Goal: Task Accomplishment & Management: Use online tool/utility

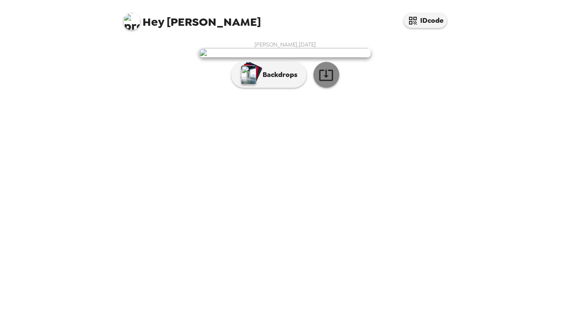
click at [323, 83] on icon "button" at bounding box center [325, 75] width 15 height 15
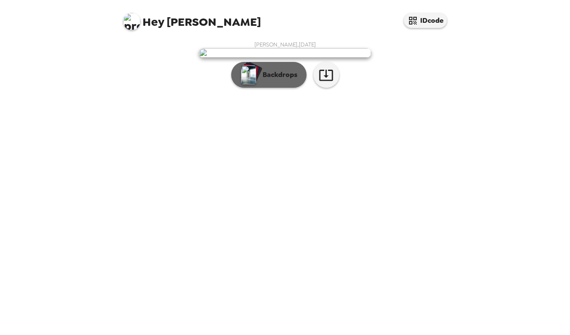
click at [285, 80] on p "Backdrops" at bounding box center [277, 75] width 39 height 10
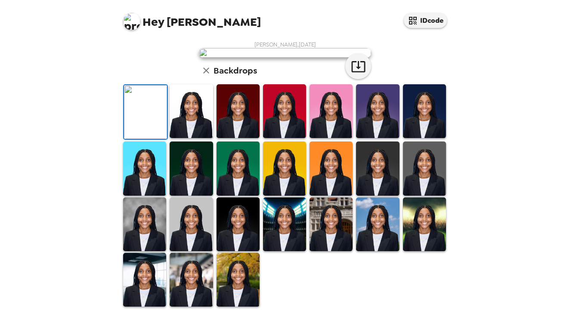
click at [233, 287] on img at bounding box center [237, 280] width 43 height 54
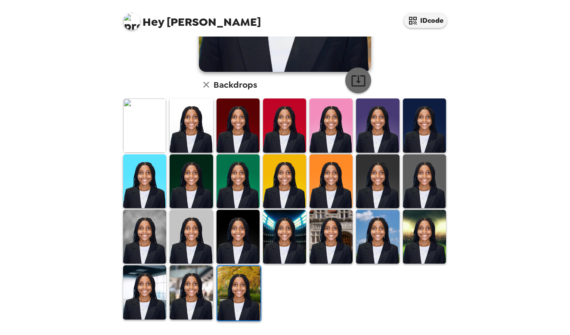
click at [362, 73] on icon "button" at bounding box center [358, 80] width 15 height 15
click at [195, 304] on img at bounding box center [191, 292] width 43 height 54
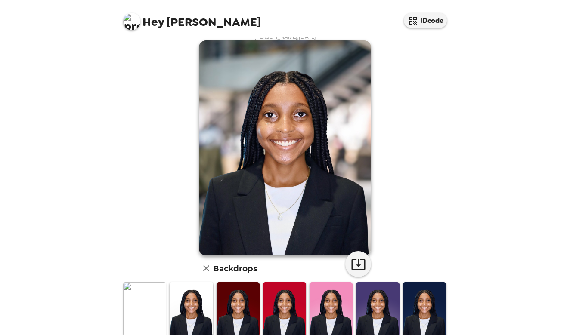
scroll to position [180, 0]
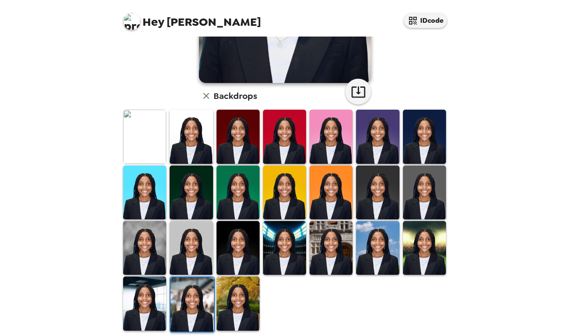
click at [140, 297] on img at bounding box center [144, 304] width 43 height 54
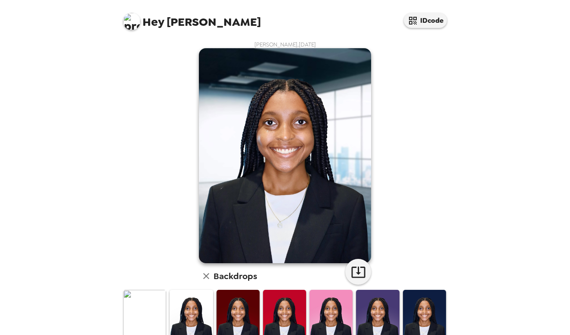
scroll to position [189, 0]
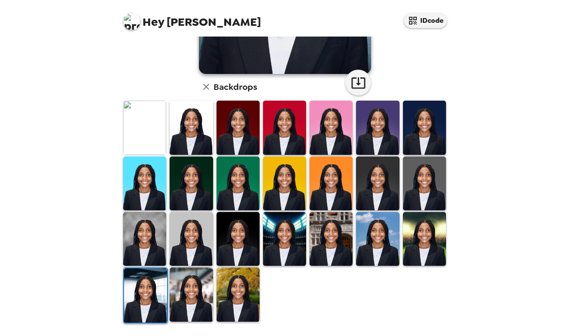
click at [184, 300] on img at bounding box center [191, 295] width 43 height 54
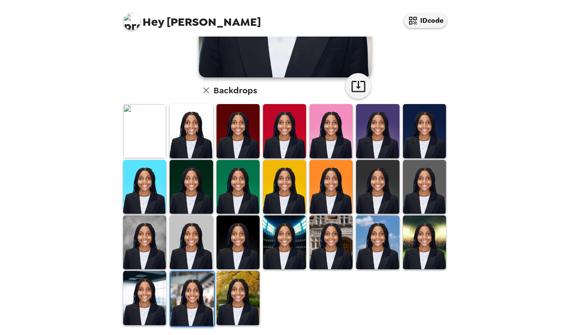
scroll to position [187, 0]
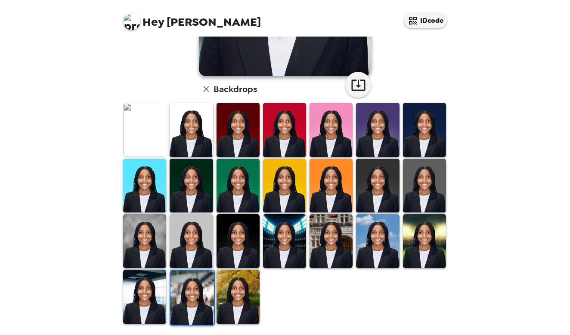
click at [202, 299] on img at bounding box center [191, 298] width 43 height 54
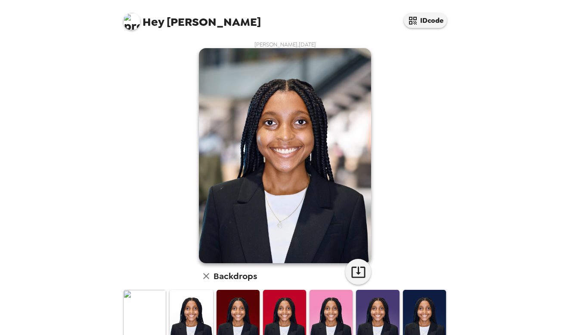
scroll to position [0, 0]
click at [355, 267] on icon "button" at bounding box center [358, 272] width 15 height 15
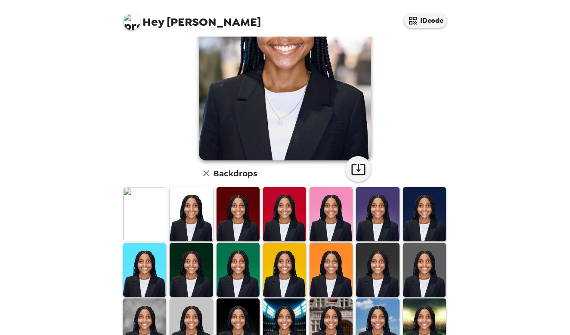
scroll to position [191, 0]
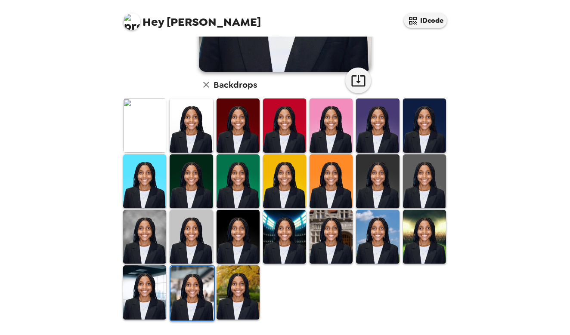
click at [419, 241] on img at bounding box center [424, 237] width 43 height 54
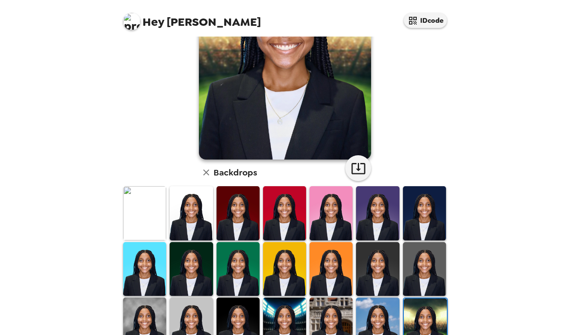
click at [384, 305] on img at bounding box center [377, 325] width 43 height 54
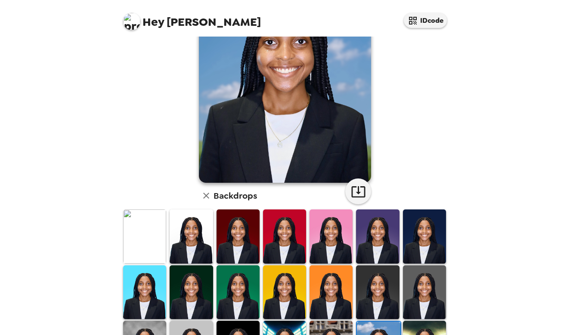
scroll to position [176, 0]
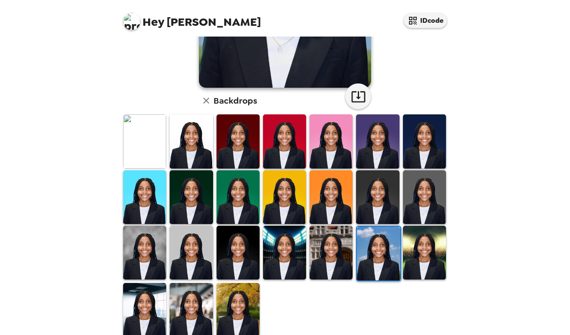
click at [339, 268] on img at bounding box center [330, 253] width 43 height 54
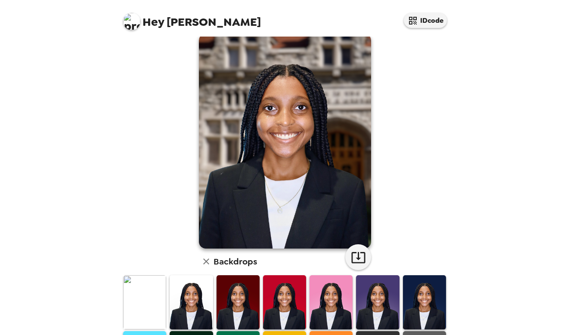
scroll to position [79, 0]
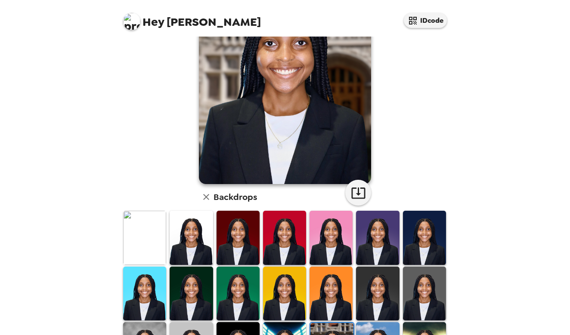
click at [287, 284] on img at bounding box center [284, 294] width 43 height 54
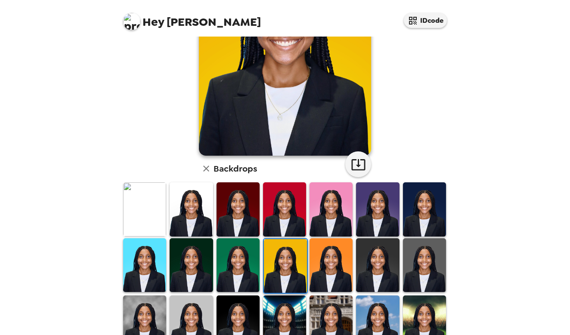
scroll to position [109, 0]
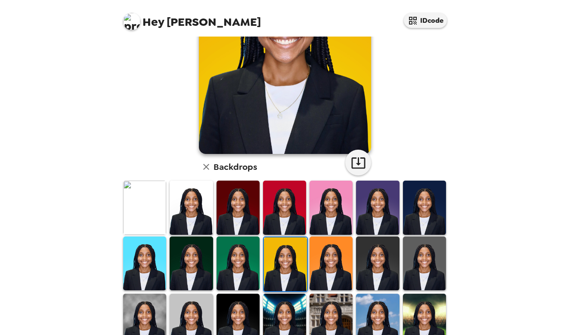
click at [191, 226] on img at bounding box center [191, 208] width 43 height 54
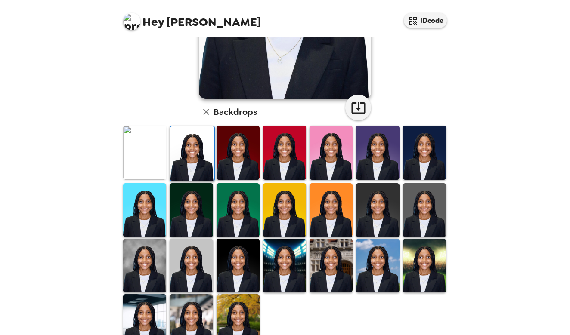
scroll to position [165, 0]
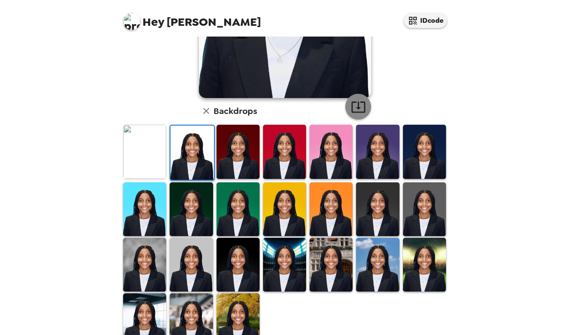
click at [355, 110] on icon "button" at bounding box center [358, 106] width 15 height 15
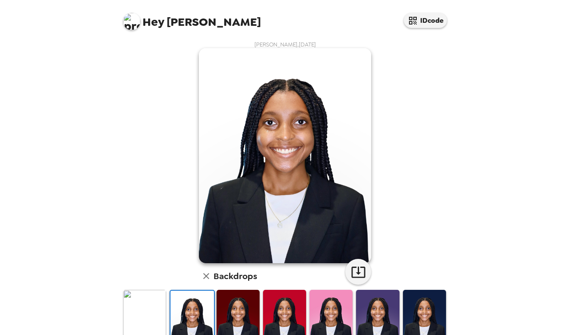
scroll to position [0, 0]
